Goal: Check status: Check status

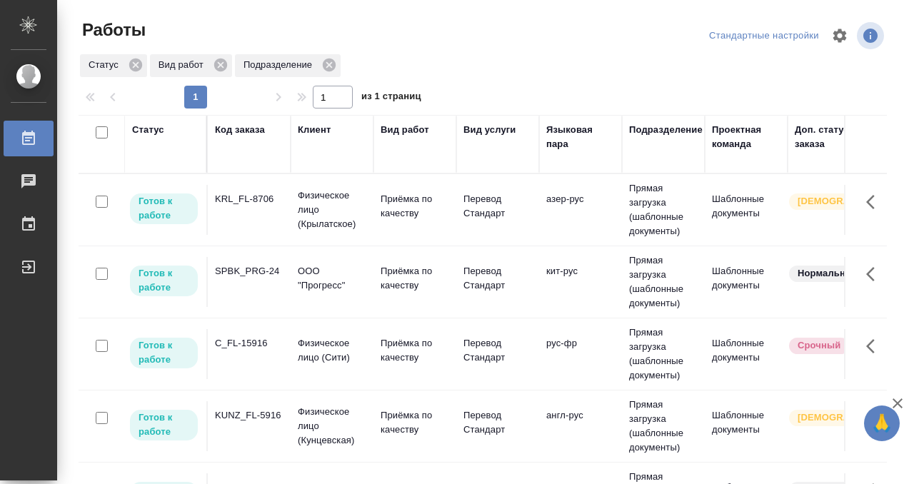
click at [247, 351] on td "C_FL-15916" at bounding box center [249, 354] width 83 height 50
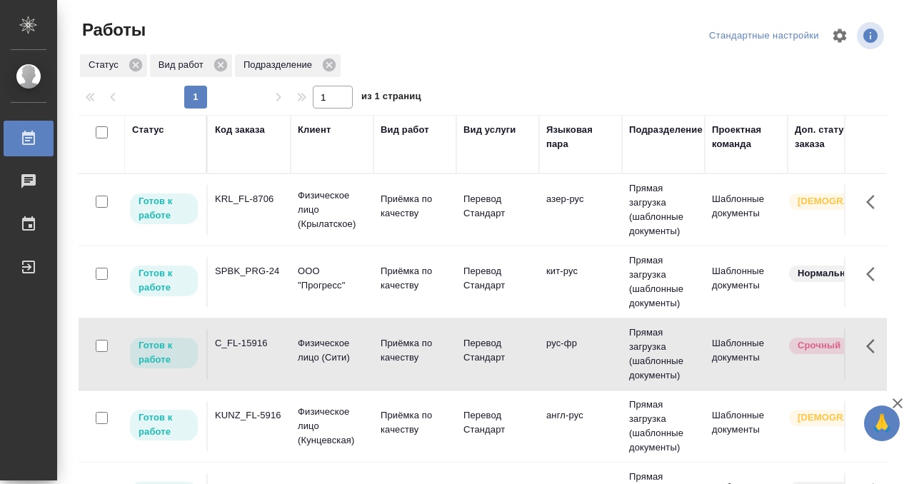
click at [247, 351] on td "C_FL-15916" at bounding box center [249, 354] width 83 height 50
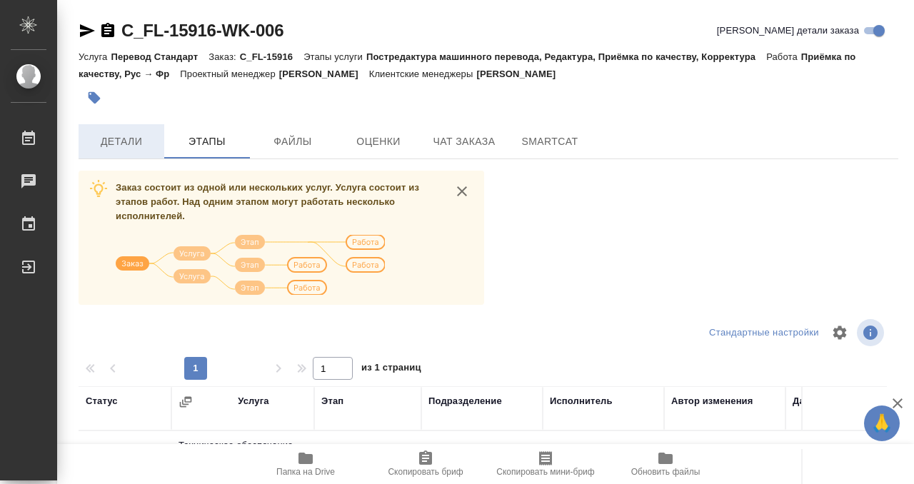
click at [130, 141] on span "Детали" at bounding box center [121, 142] width 69 height 18
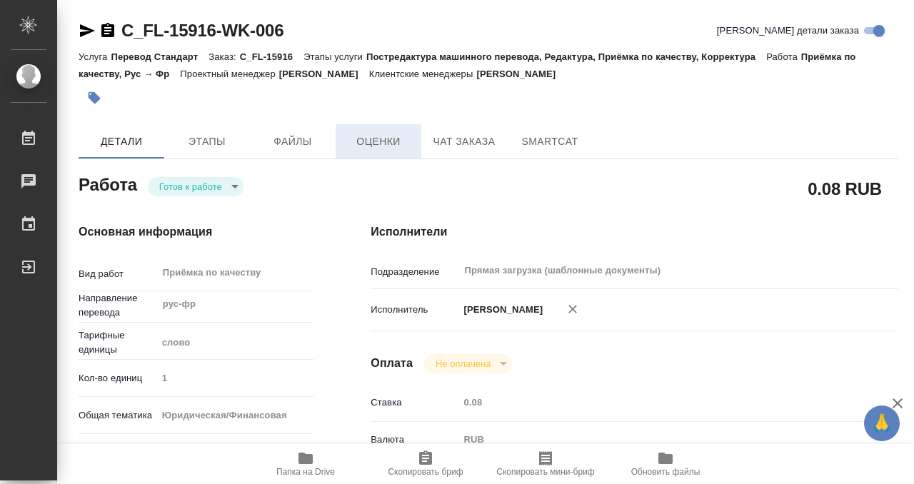
type textarea "x"
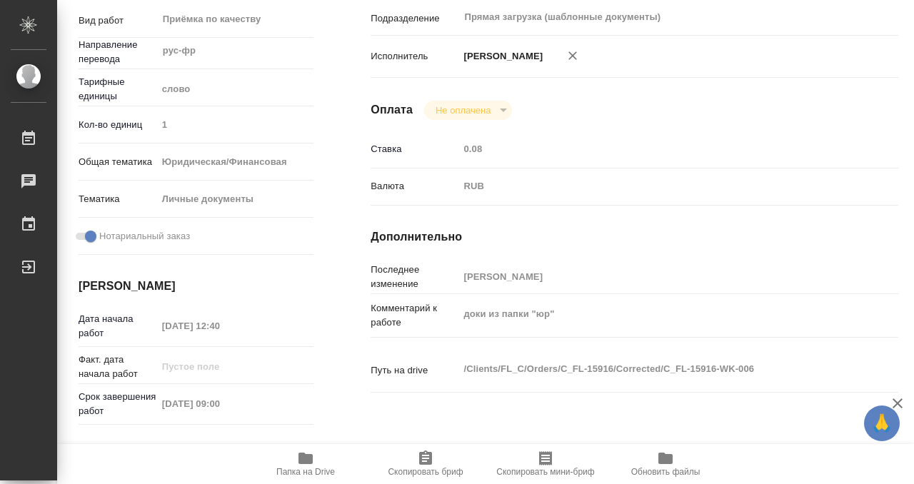
scroll to position [763, 0]
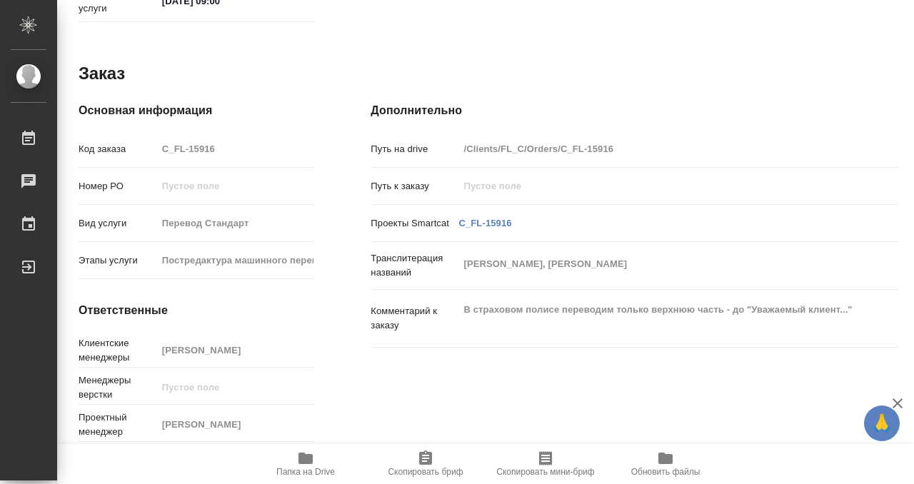
type textarea "x"
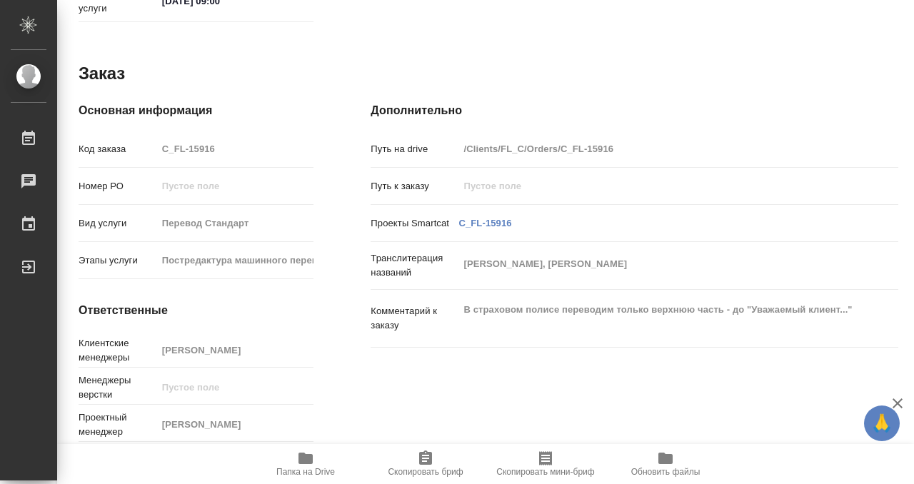
click at [296, 454] on span "Папка на Drive" at bounding box center [305, 463] width 103 height 27
